Goal: Complete application form

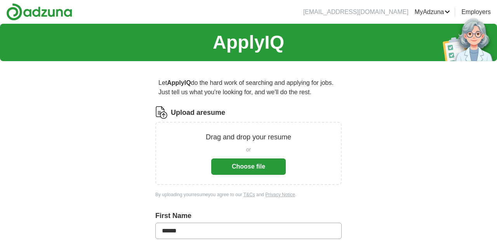
click at [242, 167] on button "Choose file" at bounding box center [248, 166] width 75 height 16
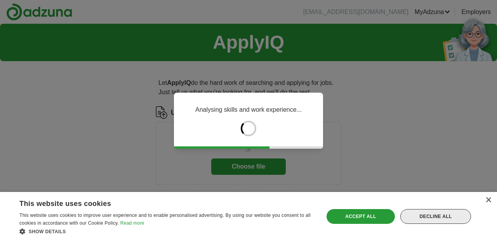
click at [427, 216] on div "Decline all" at bounding box center [436, 216] width 71 height 15
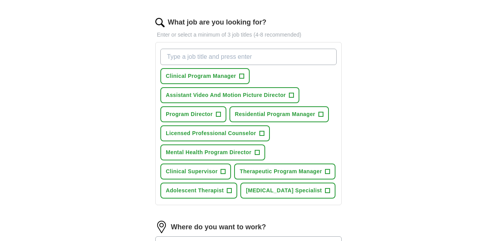
scroll to position [246, 0]
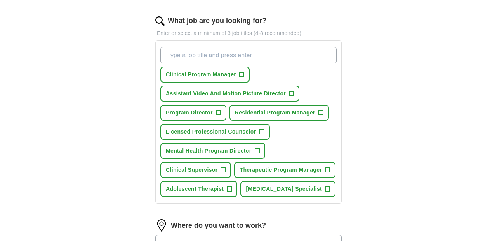
click at [244, 74] on span "+" at bounding box center [242, 74] width 5 height 6
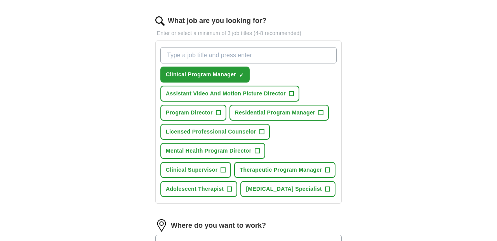
click at [220, 112] on span "+" at bounding box center [218, 113] width 5 height 6
click at [322, 114] on span "+" at bounding box center [321, 113] width 5 height 6
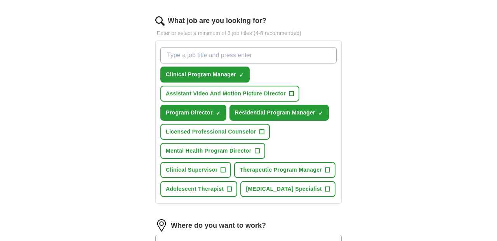
click at [260, 150] on span "+" at bounding box center [257, 151] width 5 height 6
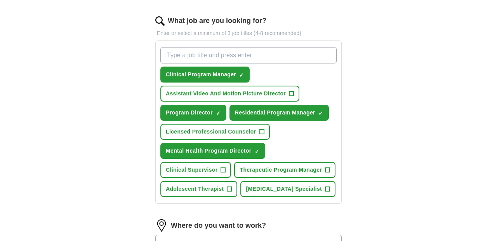
click at [226, 169] on button "Clinical Supervisor +" at bounding box center [195, 170] width 71 height 16
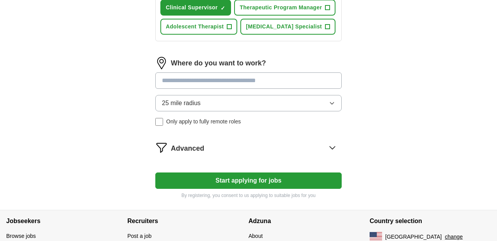
scroll to position [406, 0]
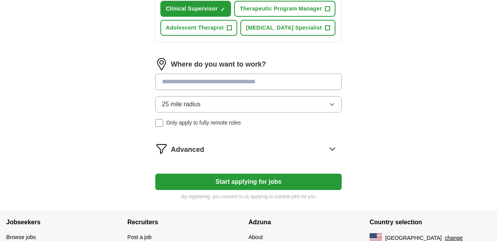
click at [223, 90] on input at bounding box center [248, 81] width 187 height 16
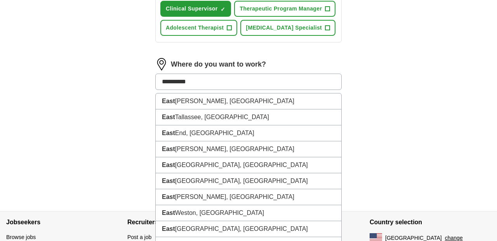
type input "**********"
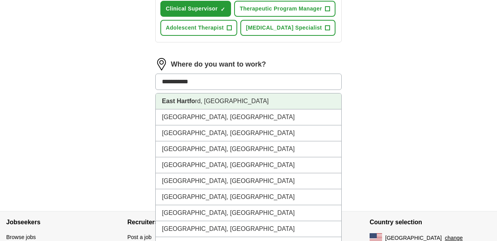
click at [210, 109] on li "[GEOGRAPHIC_DATA], [GEOGRAPHIC_DATA]" at bounding box center [249, 101] width 186 height 16
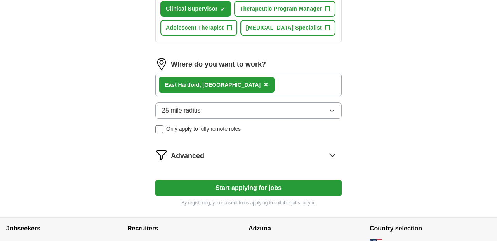
click at [247, 196] on button "Start applying for jobs" at bounding box center [248, 188] width 187 height 16
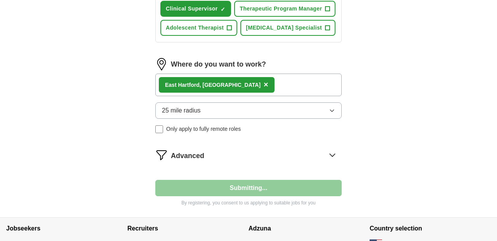
select select "**"
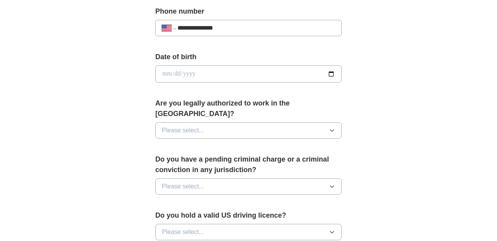
scroll to position [311, 0]
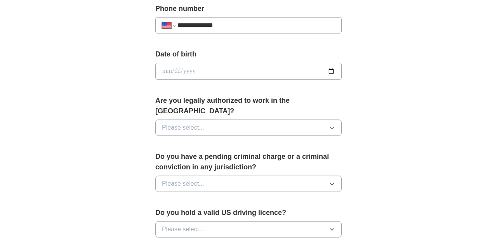
type input "**********"
click at [205, 119] on button "Please select..." at bounding box center [248, 127] width 187 height 16
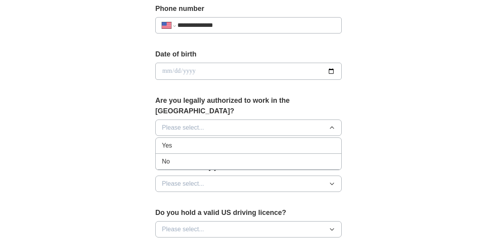
click at [173, 141] on div "Yes" at bounding box center [248, 145] width 173 height 9
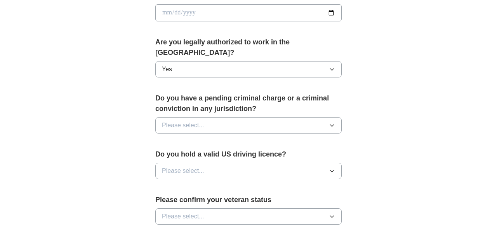
scroll to position [370, 0]
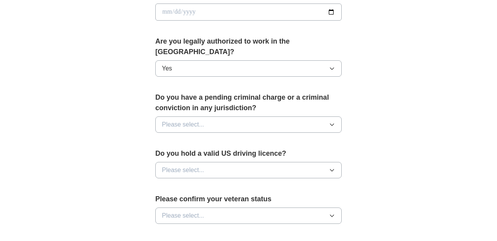
click at [207, 117] on button "Please select..." at bounding box center [248, 124] width 187 height 16
click at [173, 153] on div "No" at bounding box center [248, 157] width 173 height 9
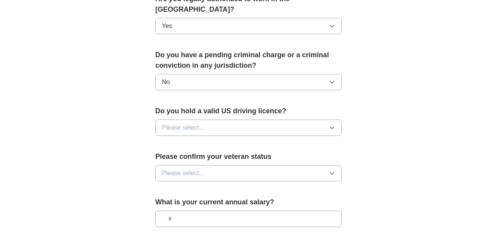
scroll to position [416, 0]
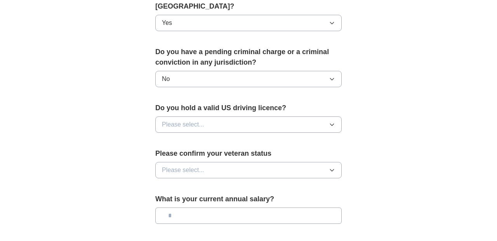
click at [188, 120] on span "Please select..." at bounding box center [183, 124] width 42 height 9
click at [169, 138] on span "Yes" at bounding box center [167, 142] width 10 height 9
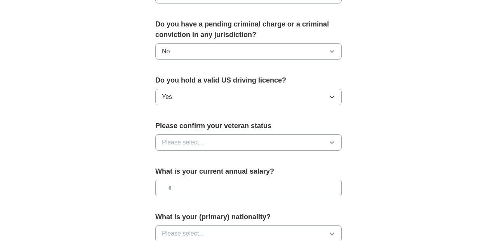
scroll to position [450, 0]
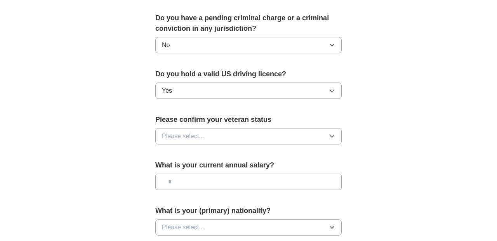
click at [188, 128] on button "Please select..." at bounding box center [248, 136] width 187 height 16
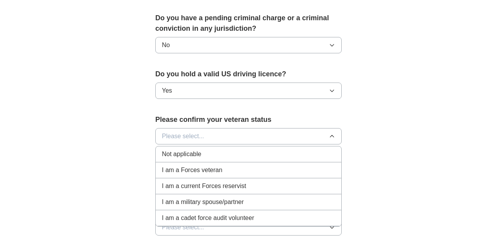
click at [180, 149] on li "Not applicable" at bounding box center [249, 154] width 186 height 16
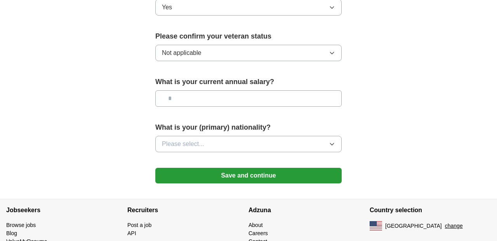
scroll to position [532, 0]
click at [185, 91] on input "text" at bounding box center [248, 99] width 187 height 16
type input "*******"
click at [202, 139] on span "Please select..." at bounding box center [183, 143] width 42 height 9
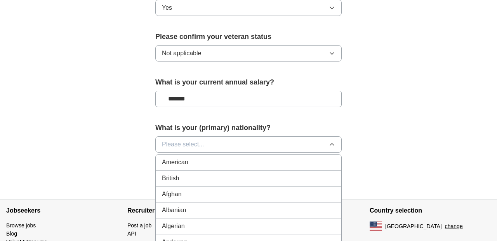
click at [180, 157] on span "American" at bounding box center [175, 161] width 26 height 9
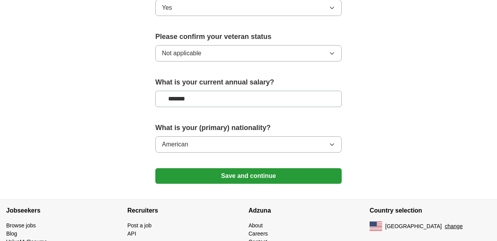
click at [231, 171] on button "Save and continue" at bounding box center [248, 176] width 187 height 16
